Goal: Information Seeking & Learning: Learn about a topic

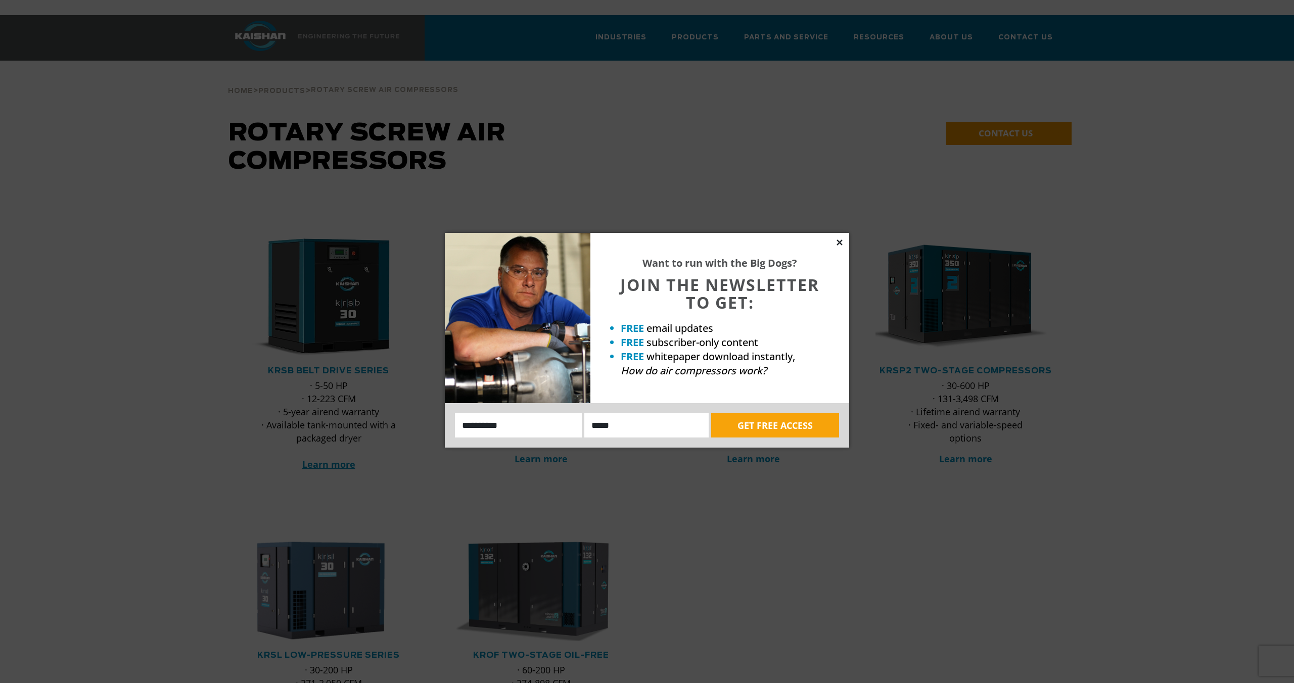
click at [840, 243] on icon at bounding box center [840, 243] width 6 height 6
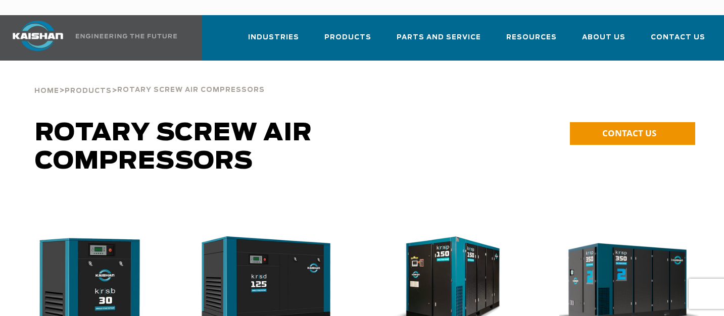
click at [476, 119] on h1 "Rotary Screw Air Compressors" at bounding box center [279, 147] width 488 height 57
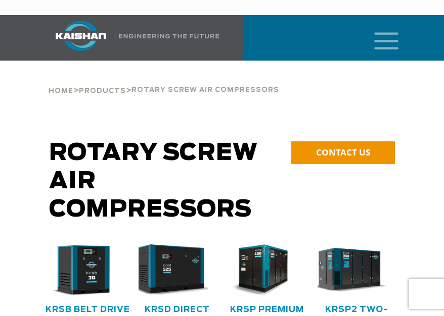
click at [153, 142] on span "Rotary Screw Air Compressors" at bounding box center [153, 181] width 209 height 79
click at [152, 142] on span "Rotary Screw Air Compressors" at bounding box center [153, 181] width 209 height 79
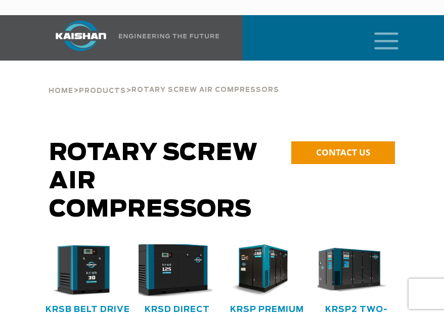
click at [186, 245] on img at bounding box center [169, 270] width 85 height 57
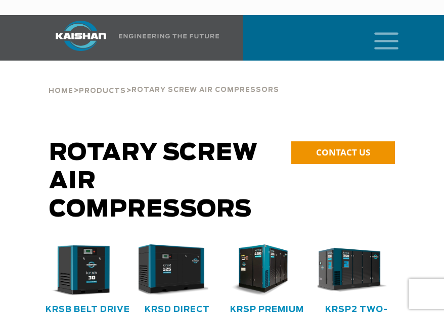
click at [110, 197] on span "Rotary Screw Air Compressors" at bounding box center [153, 181] width 209 height 79
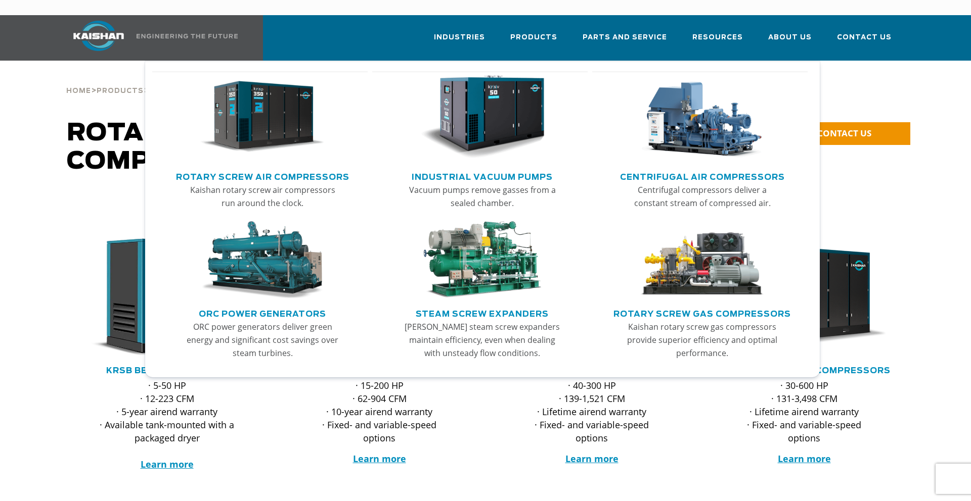
click at [691, 118] on img "Main menu" at bounding box center [701, 117] width 124 height 84
